Goal: Task Accomplishment & Management: Use online tool/utility

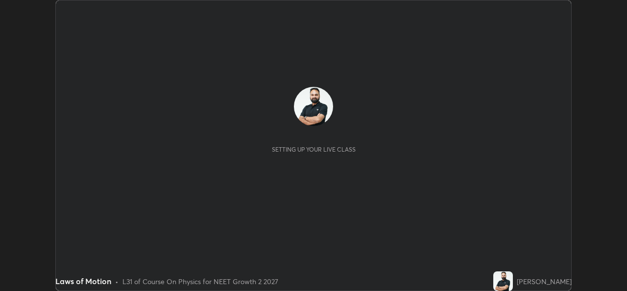
scroll to position [291, 627]
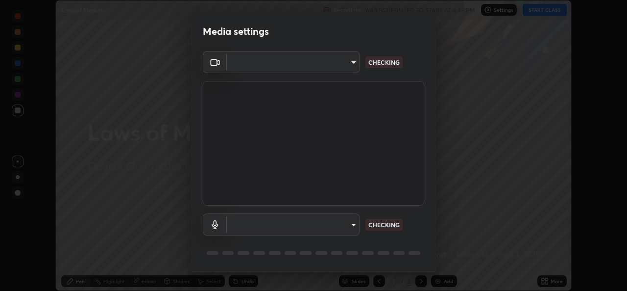
type input "d9eabbb9e311c19d0284951f952de08a34a72adfc2f94cd2cdb53a3f531a5aff"
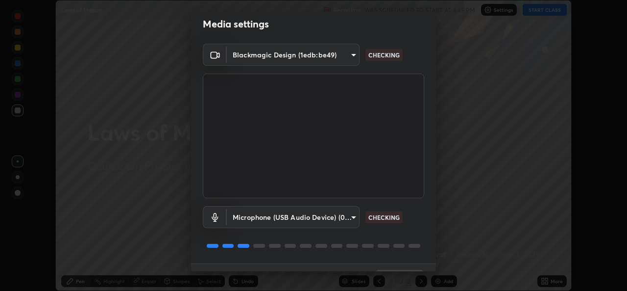
scroll to position [8, 0]
click at [351, 218] on body "Erase all Laws of Motion Recording WAS SCHEDULED TO START AT 4:45 PM Settings S…" at bounding box center [313, 145] width 627 height 291
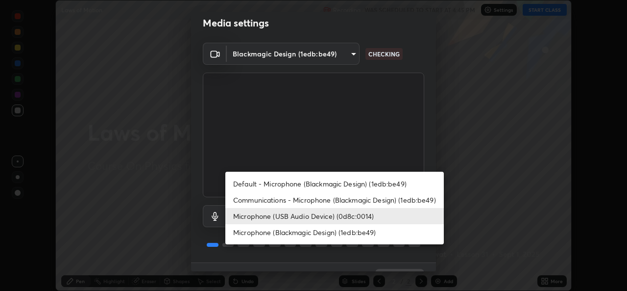
click at [366, 197] on li "Communications - Microphone (Blackmagic Design) (1edb:be49)" at bounding box center [334, 200] width 219 height 16
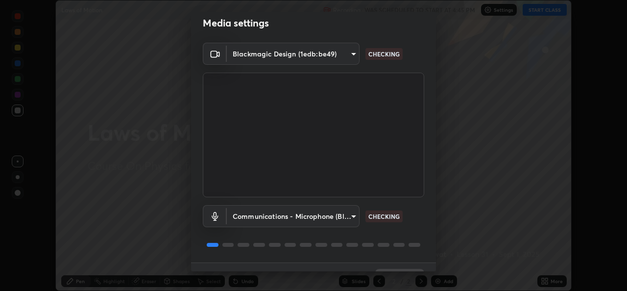
click at [351, 217] on body "Erase all Laws of Motion Recording WAS SCHEDULED TO START AT 4:45 PM Settings S…" at bounding box center [313, 145] width 627 height 291
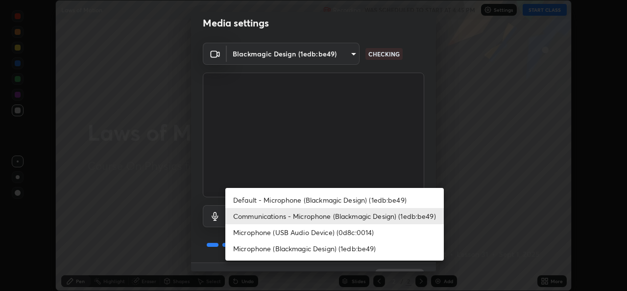
click at [352, 231] on li "Microphone (USB Audio Device) (0d8c:0014)" at bounding box center [334, 232] width 219 height 16
type input "5d0d1729db253088b500f0ebf76b23a716669cfb5e53079fbe40a5b6c056b6e6"
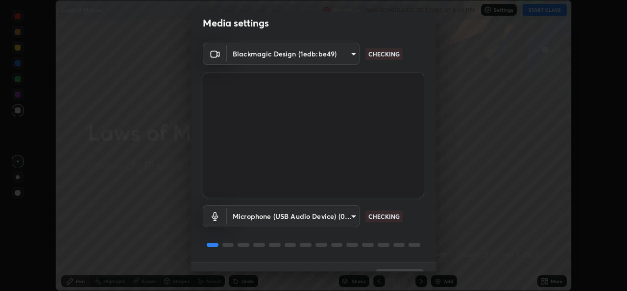
click at [423, 227] on div "Blackmagic Design (1edb:be49) d9eabbb9e311c19d0284951f952de08a34a72adfc2f94cd2c…" at bounding box center [313, 153] width 245 height 220
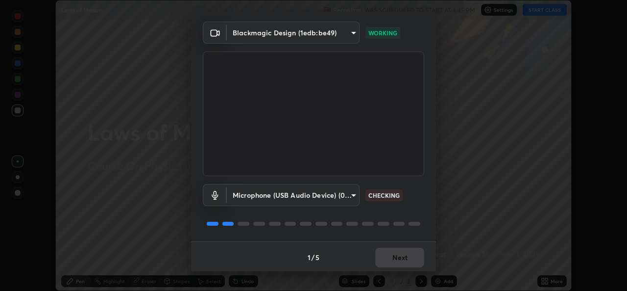
scroll to position [31, 0]
click at [423, 192] on div "Blackmagic Design (1edb:be49) d9eabbb9e311c19d0284951f952de08a34a72adfc2f94cd2c…" at bounding box center [313, 130] width 245 height 220
click at [419, 190] on div "Microphone (USB Audio Device) (0d8c:0014) 5d0d1729db253088b500f0ebf76b23a716669…" at bounding box center [314, 193] width 222 height 22
click at [421, 196] on div "Microphone (USB Audio Device) (0d8c:0014) 5d0d1729db253088b500f0ebf76b23a716669…" at bounding box center [314, 193] width 222 height 22
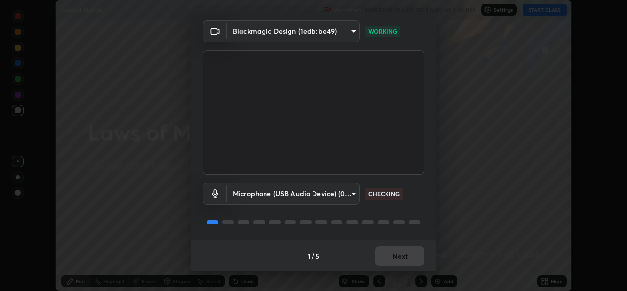
click at [419, 197] on div "Microphone (USB Audio Device) (0d8c:0014) 5d0d1729db253088b500f0ebf76b23a716669…" at bounding box center [314, 193] width 222 height 22
click at [400, 255] on button "Next" at bounding box center [399, 256] width 49 height 20
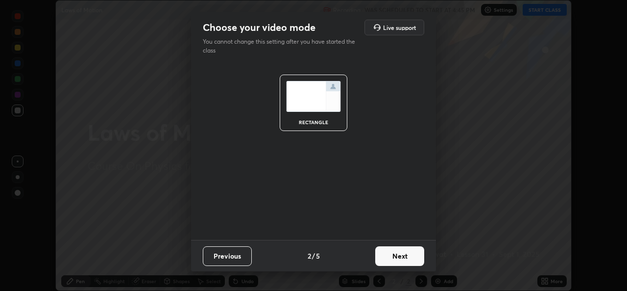
scroll to position [0, 0]
click at [404, 253] on button "Next" at bounding box center [399, 256] width 49 height 20
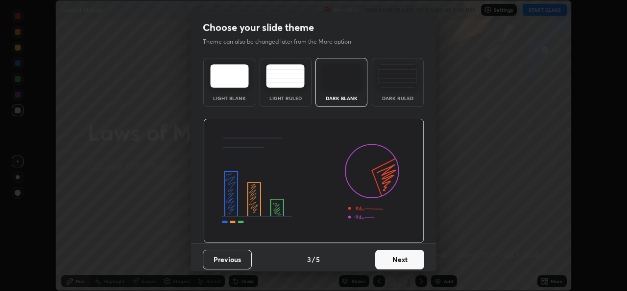
click at [406, 258] on button "Next" at bounding box center [399, 259] width 49 height 20
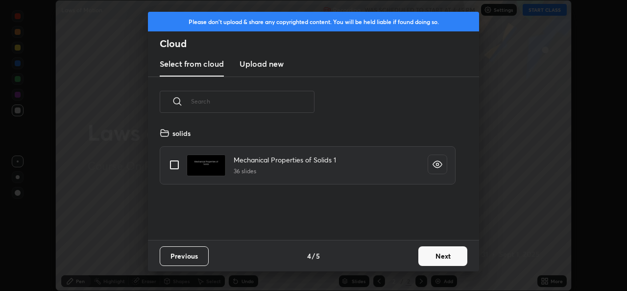
click at [437, 259] on button "Next" at bounding box center [443, 256] width 49 height 20
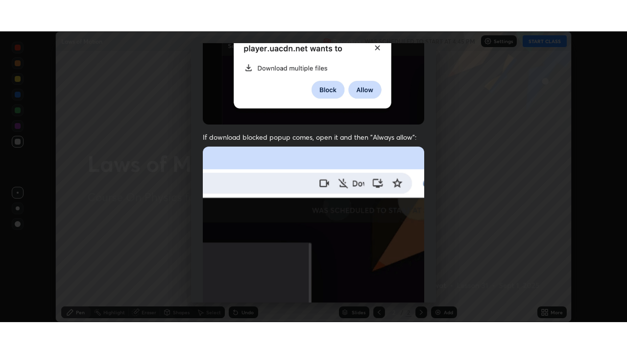
scroll to position [231, 0]
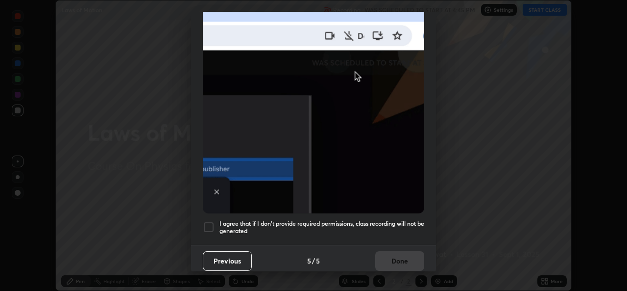
click at [289, 220] on h5 "I agree that if I don't provide required permissions, class recording will not …" at bounding box center [322, 227] width 205 height 15
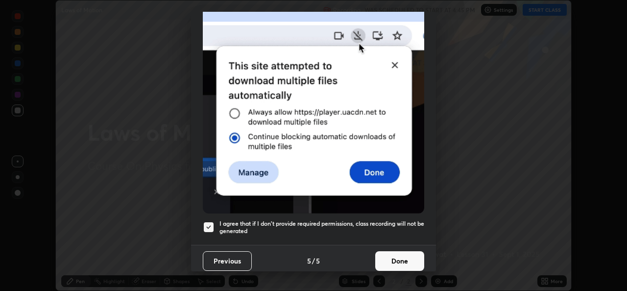
click at [393, 256] on button "Done" at bounding box center [399, 261] width 49 height 20
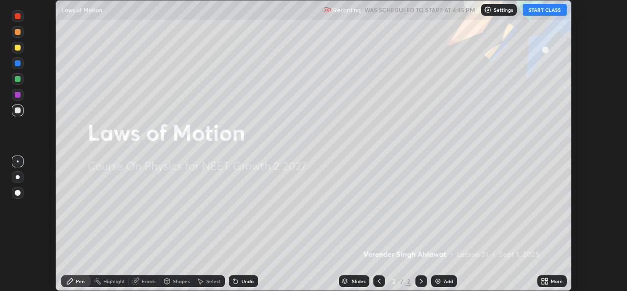
click at [551, 277] on div "More" at bounding box center [552, 281] width 29 height 12
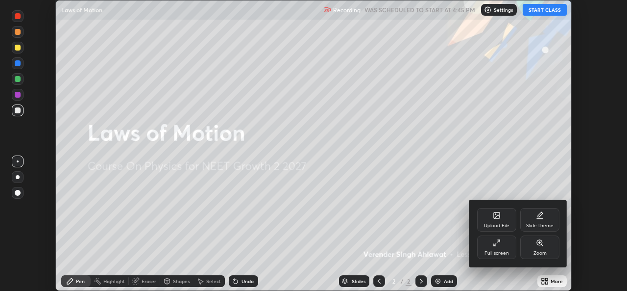
click at [542, 225] on div "Slide theme" at bounding box center [539, 225] width 27 height 5
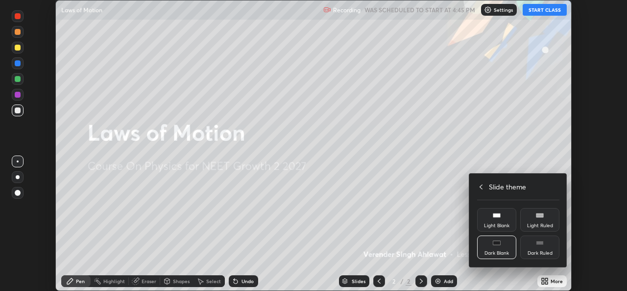
click at [546, 248] on div "Dark Ruled" at bounding box center [539, 247] width 39 height 24
click at [482, 187] on icon at bounding box center [481, 187] width 8 height 8
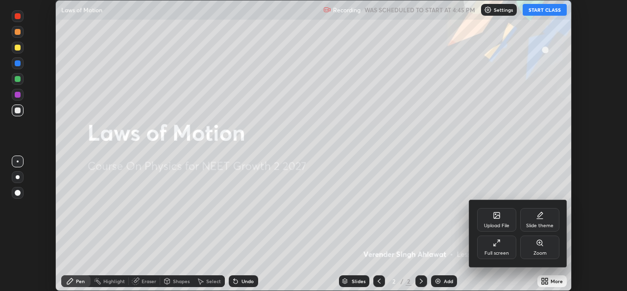
click at [487, 238] on div "Full screen" at bounding box center [496, 247] width 39 height 24
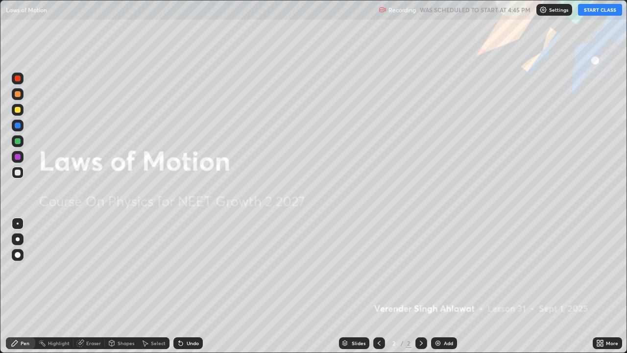
scroll to position [353, 627]
click at [600, 7] on button "START CLASS" at bounding box center [600, 10] width 44 height 12
click at [441, 290] on div "Add" at bounding box center [444, 343] width 26 height 12
